Goal: Task Accomplishment & Management: Use online tool/utility

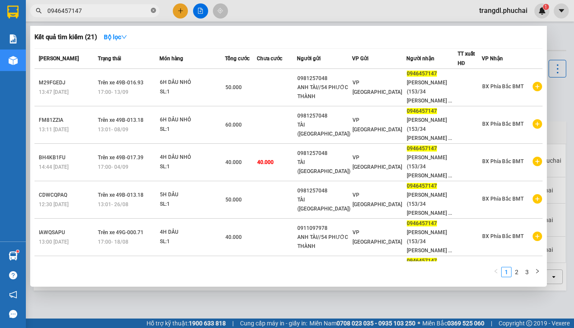
click at [154, 11] on icon "close-circle" at bounding box center [153, 10] width 5 height 5
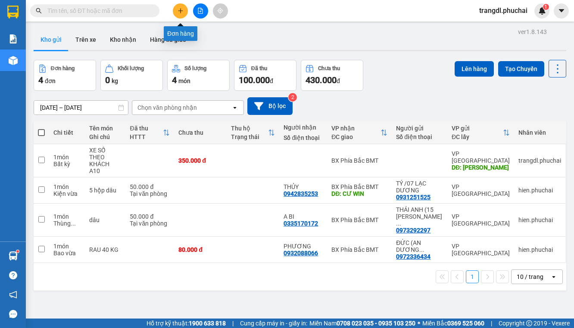
click at [178, 14] on button at bounding box center [180, 10] width 15 height 15
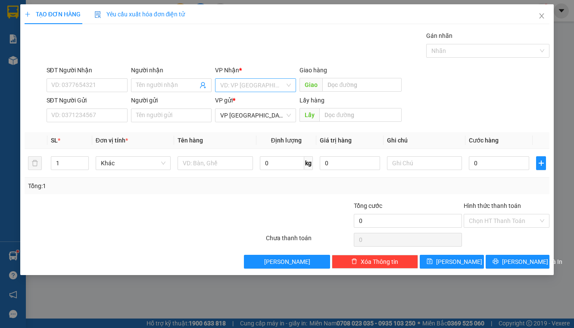
click at [251, 85] on input "search" at bounding box center [252, 85] width 65 height 13
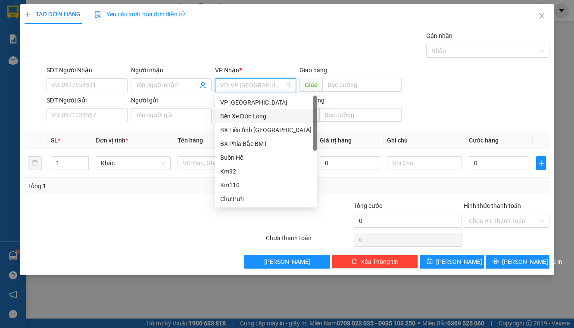
click at [264, 115] on div "Bến Xe Đức Long" at bounding box center [265, 116] width 91 height 9
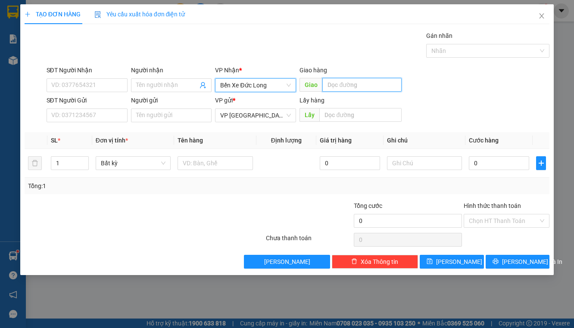
click at [340, 82] on input "text" at bounding box center [361, 85] width 79 height 14
type input "CHUSE"
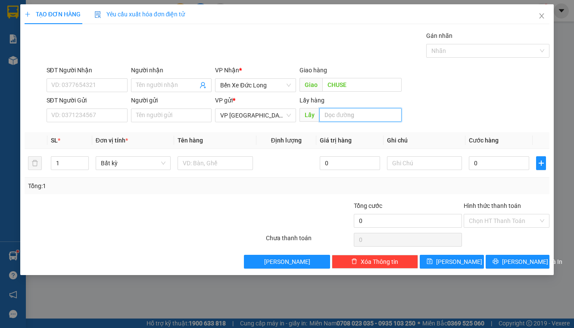
click at [370, 113] on input "text" at bounding box center [360, 115] width 82 height 14
type input "LIÊN KHƯƠNG"
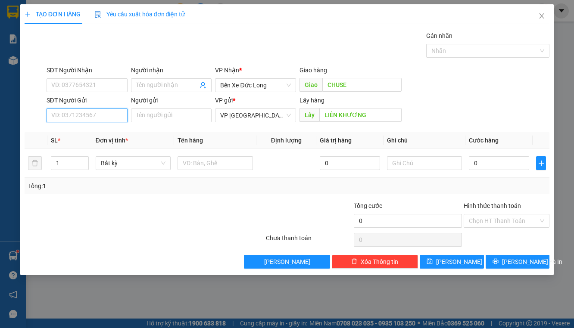
click at [60, 118] on input "SĐT Người Gửi" at bounding box center [87, 116] width 81 height 14
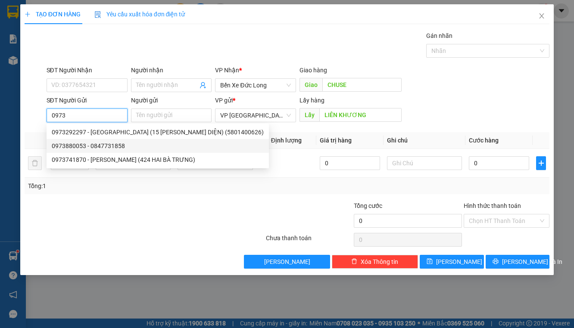
click at [73, 145] on div "0973880053 - 0847731858" at bounding box center [158, 145] width 212 height 9
type input "0973880053"
type input "0847731858"
type input "LIÊN KHƯƠNG"
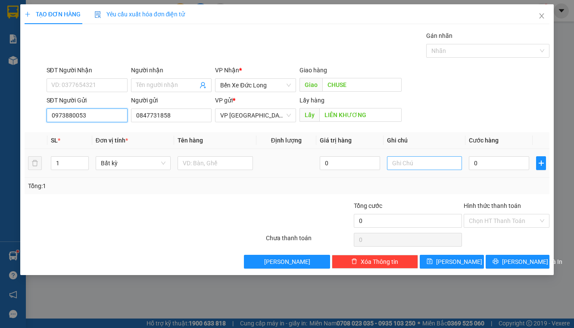
type input "0973880053"
click at [410, 162] on input "text" at bounding box center [424, 163] width 75 height 14
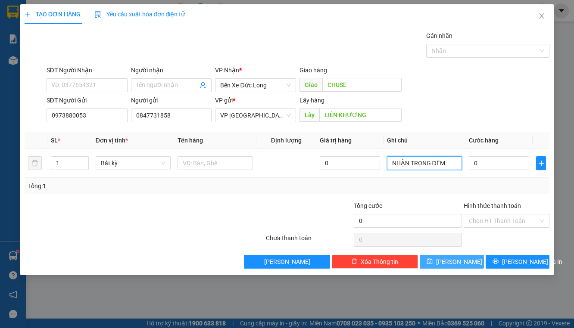
type input "NHẬN TRONG ĐÊM"
click at [467, 263] on button "[PERSON_NAME]" at bounding box center [452, 262] width 64 height 14
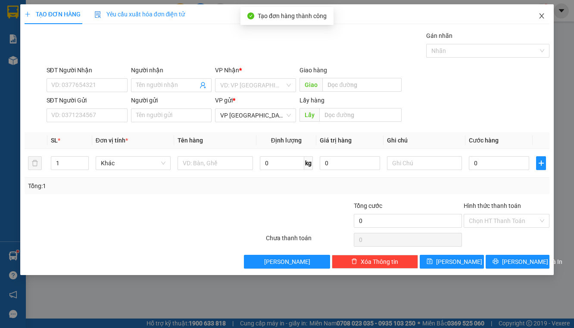
click at [543, 19] on icon "close" at bounding box center [541, 16] width 7 height 7
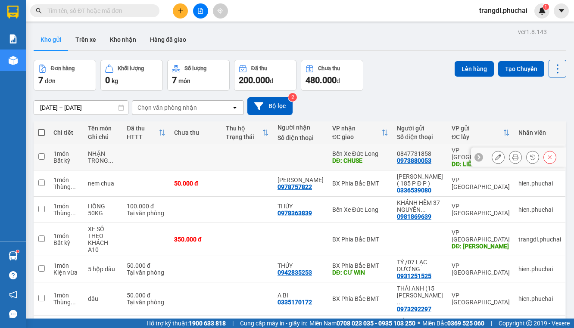
click at [495, 155] on icon at bounding box center [498, 157] width 6 height 6
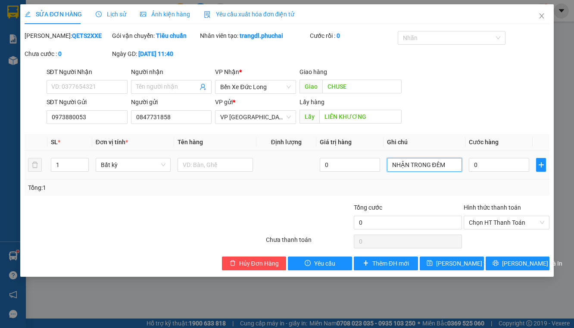
drag, startPoint x: 450, startPoint y: 175, endPoint x: 322, endPoint y: 185, distance: 128.8
click at [328, 180] on tr "1 Bất kỳ 0 NHẬN TRONG ĐÊM 0" at bounding box center [287, 165] width 525 height 29
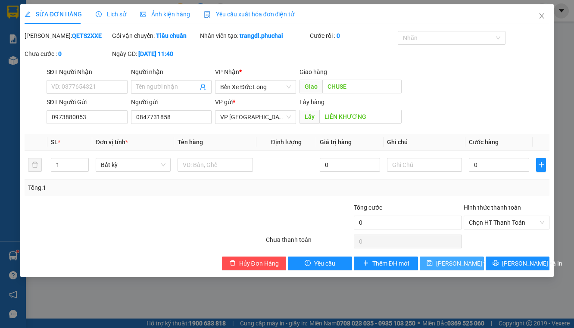
click at [450, 269] on span "[PERSON_NAME] thay đổi" at bounding box center [470, 263] width 69 height 9
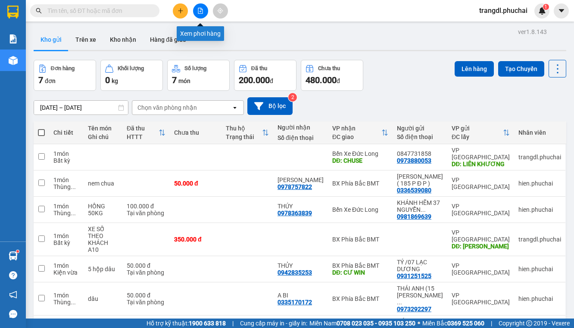
click at [200, 9] on icon "file-add" at bounding box center [200, 11] width 6 height 6
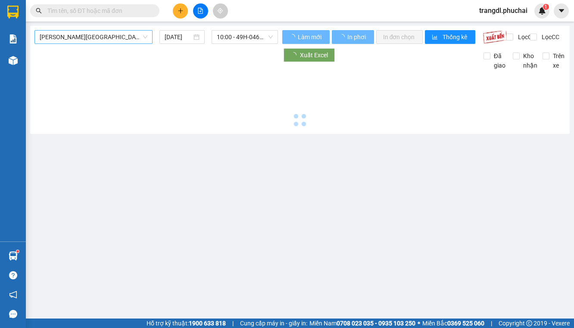
click at [85, 41] on span "[PERSON_NAME][GEOGRAPHIC_DATA]" at bounding box center [94, 37] width 108 height 13
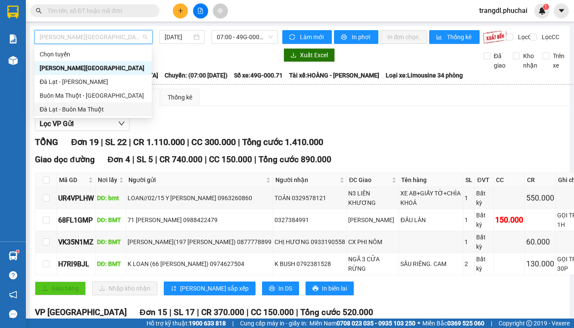
click at [105, 111] on div "Đà Lạt - Buôn Ma Thuột" at bounding box center [93, 109] width 107 height 9
type input "[DATE]"
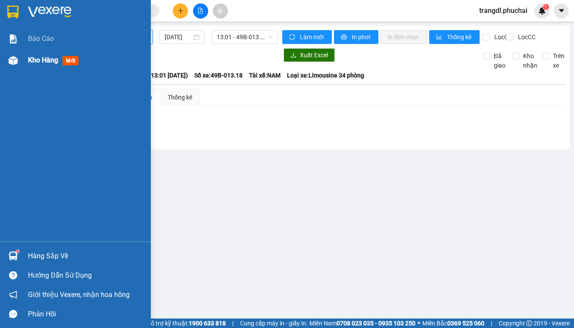
click at [10, 60] on img at bounding box center [13, 60] width 9 height 9
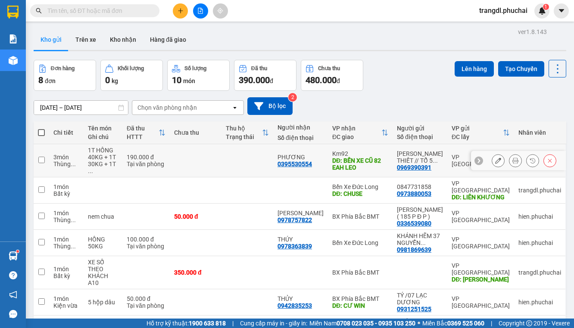
scroll to position [34, 0]
